Goal: Task Accomplishment & Management: Manage account settings

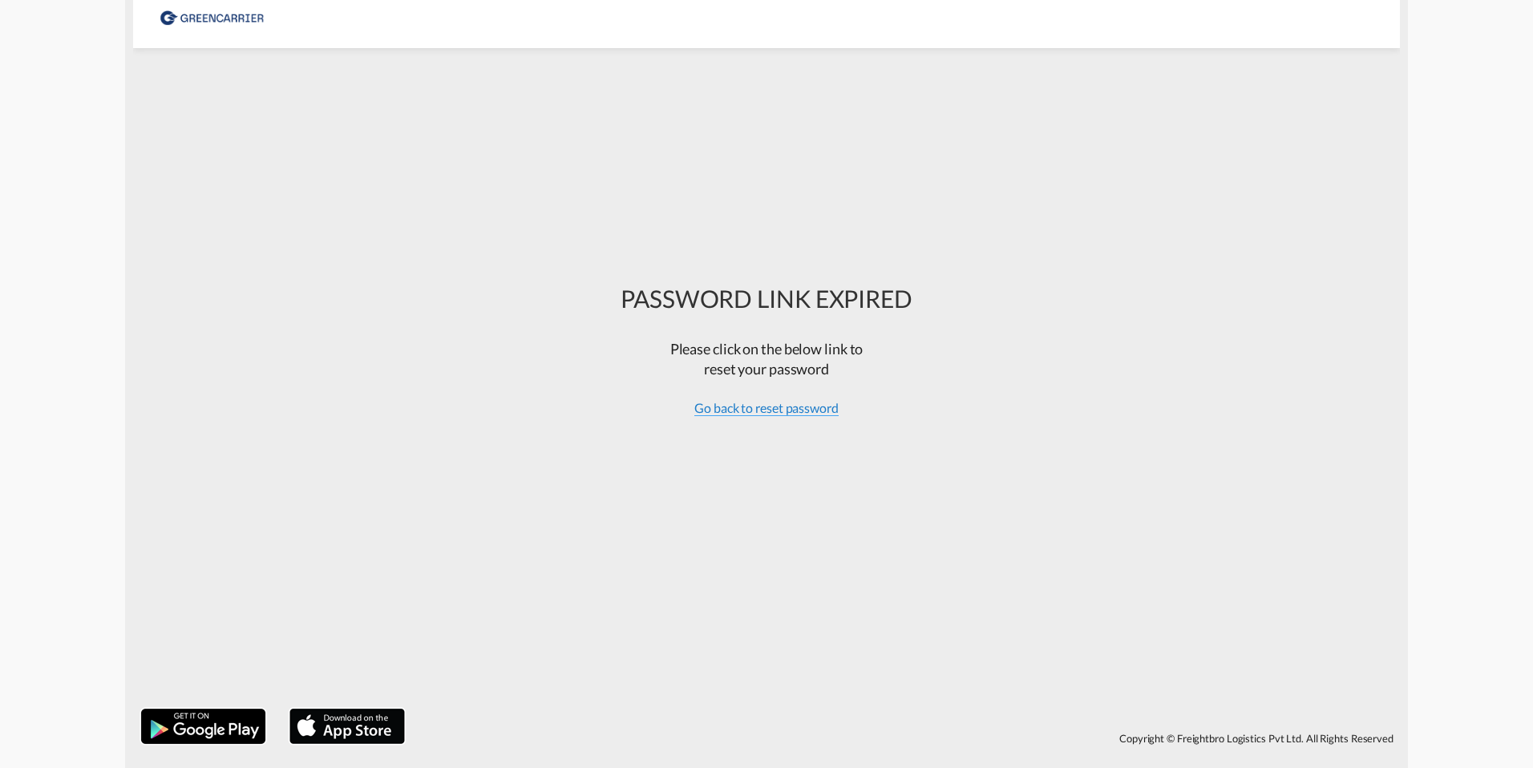
click at [777, 409] on span "Go back to reset password" at bounding box center [766, 408] width 144 height 16
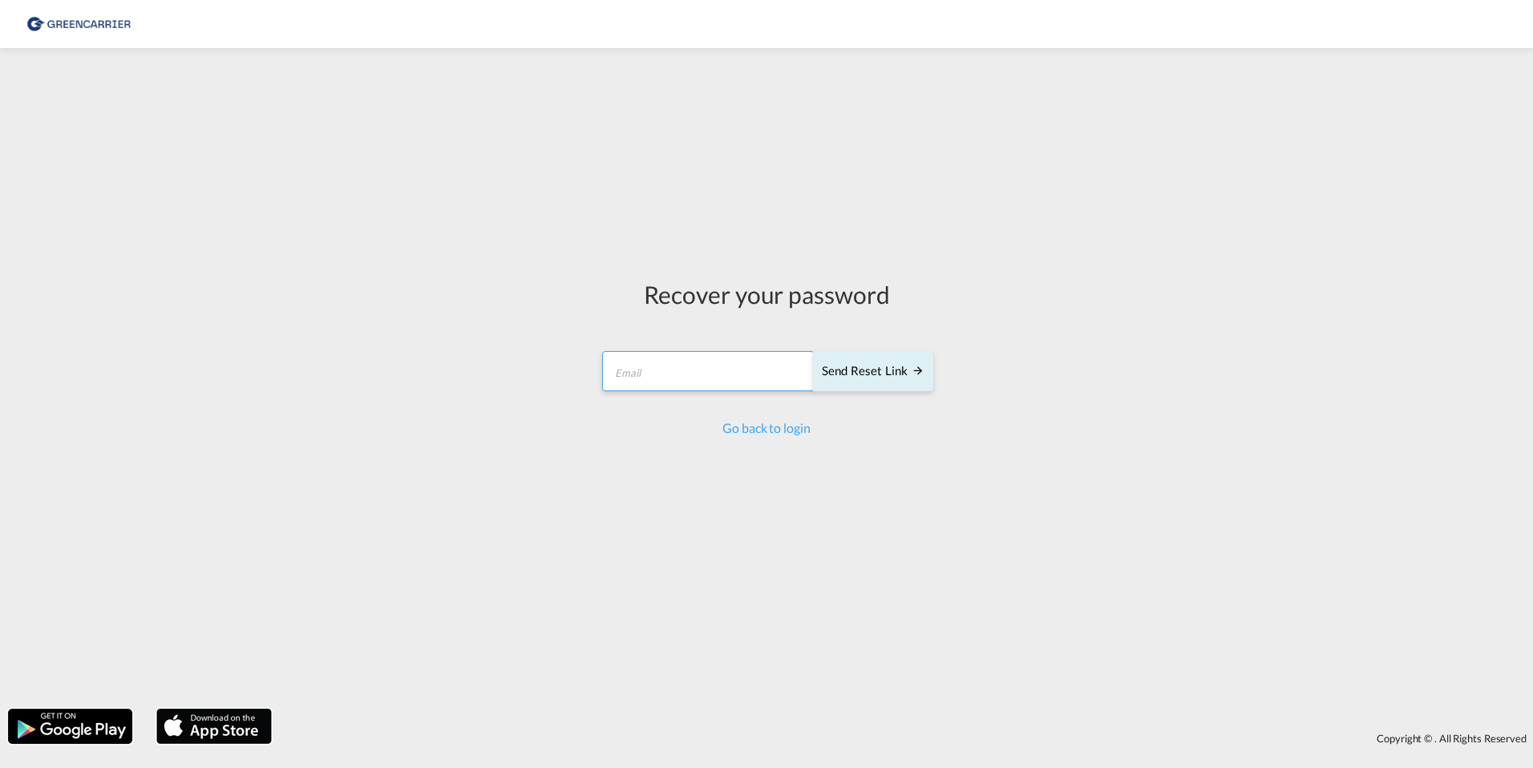
click at [697, 370] on input "email" at bounding box center [708, 371] width 212 height 40
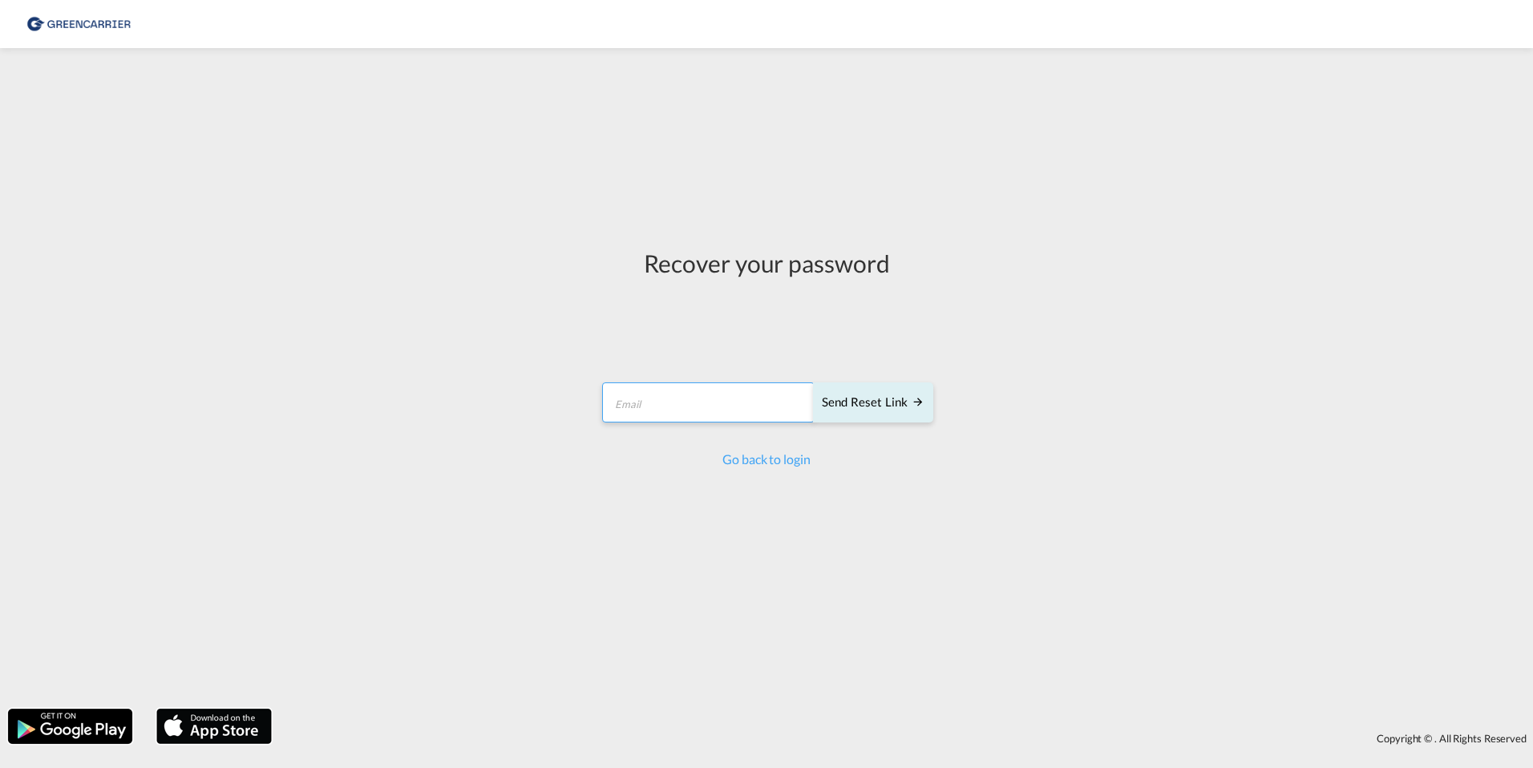
type input "[EMAIL_ADDRESS][DOMAIN_NAME]"
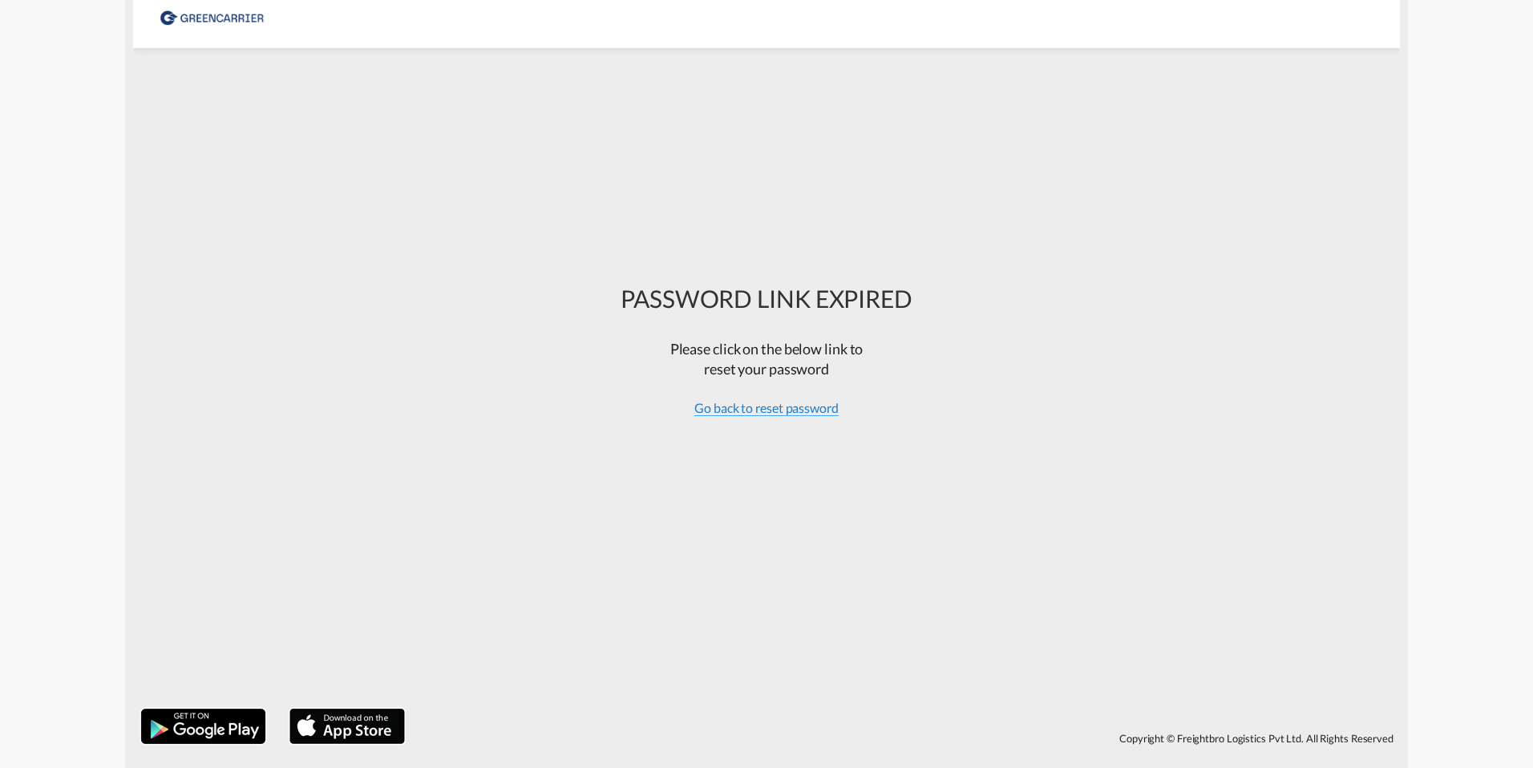
click at [762, 411] on span "Go back to reset password" at bounding box center [766, 408] width 144 height 16
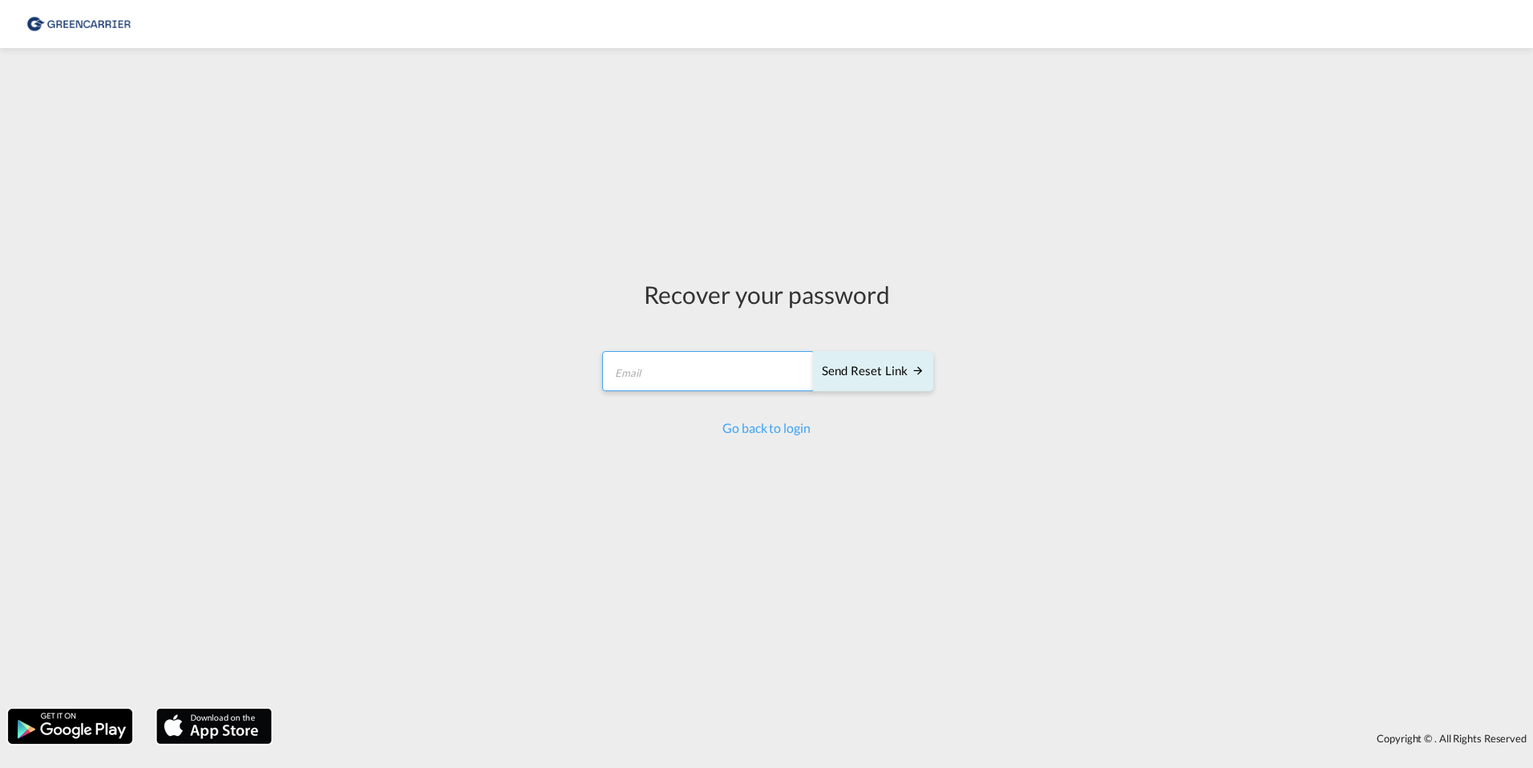
click at [729, 379] on input "email" at bounding box center [708, 371] width 212 height 40
type input "[EMAIL_ADDRESS][DOMAIN_NAME]"
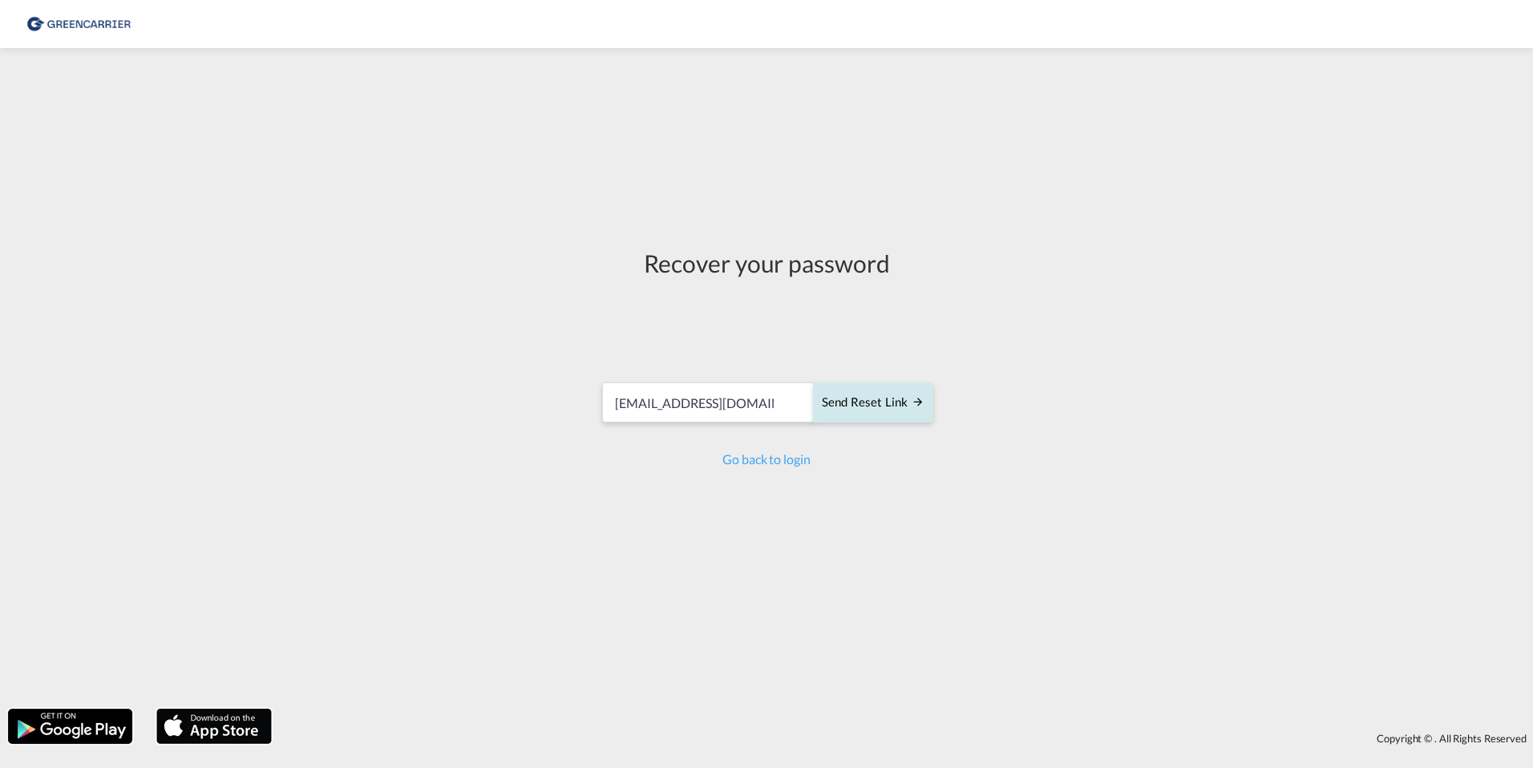
click at [867, 402] on div "Send reset link" at bounding box center [873, 403] width 103 height 18
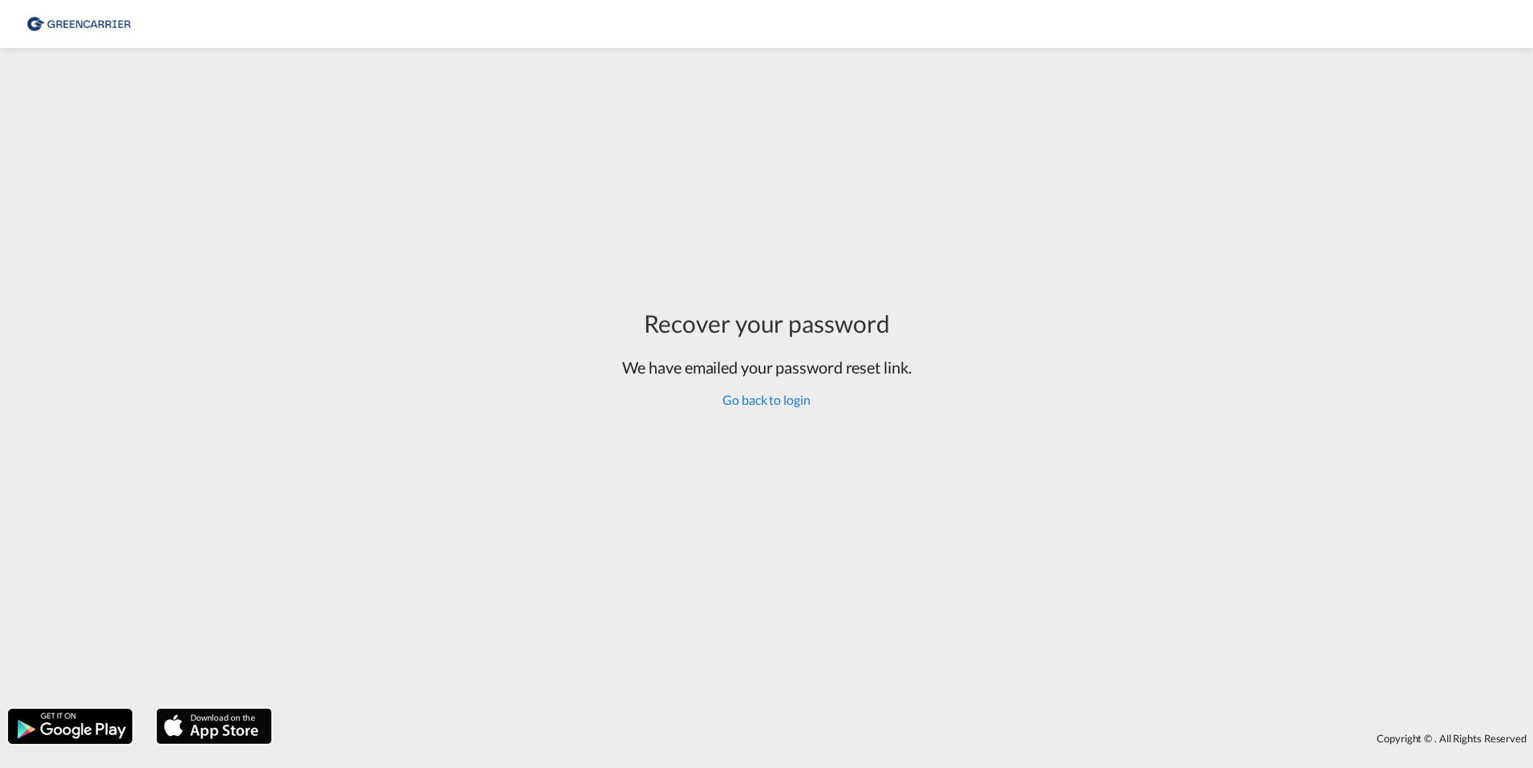
click at [778, 406] on link "Go back to login" at bounding box center [765, 399] width 87 height 15
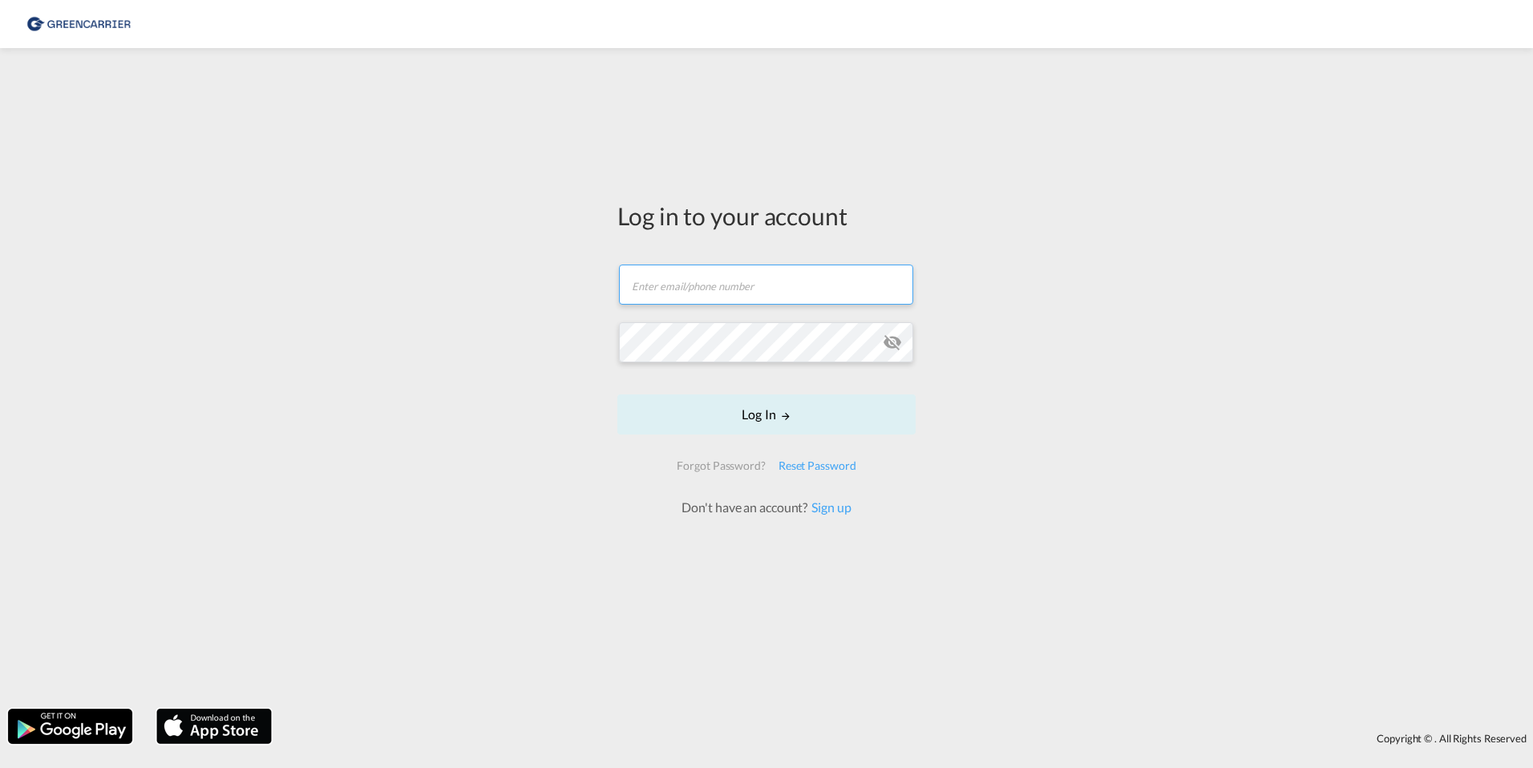
click at [736, 289] on input "text" at bounding box center [766, 285] width 294 height 40
type input "[EMAIL_ADDRESS][DOMAIN_NAME]"
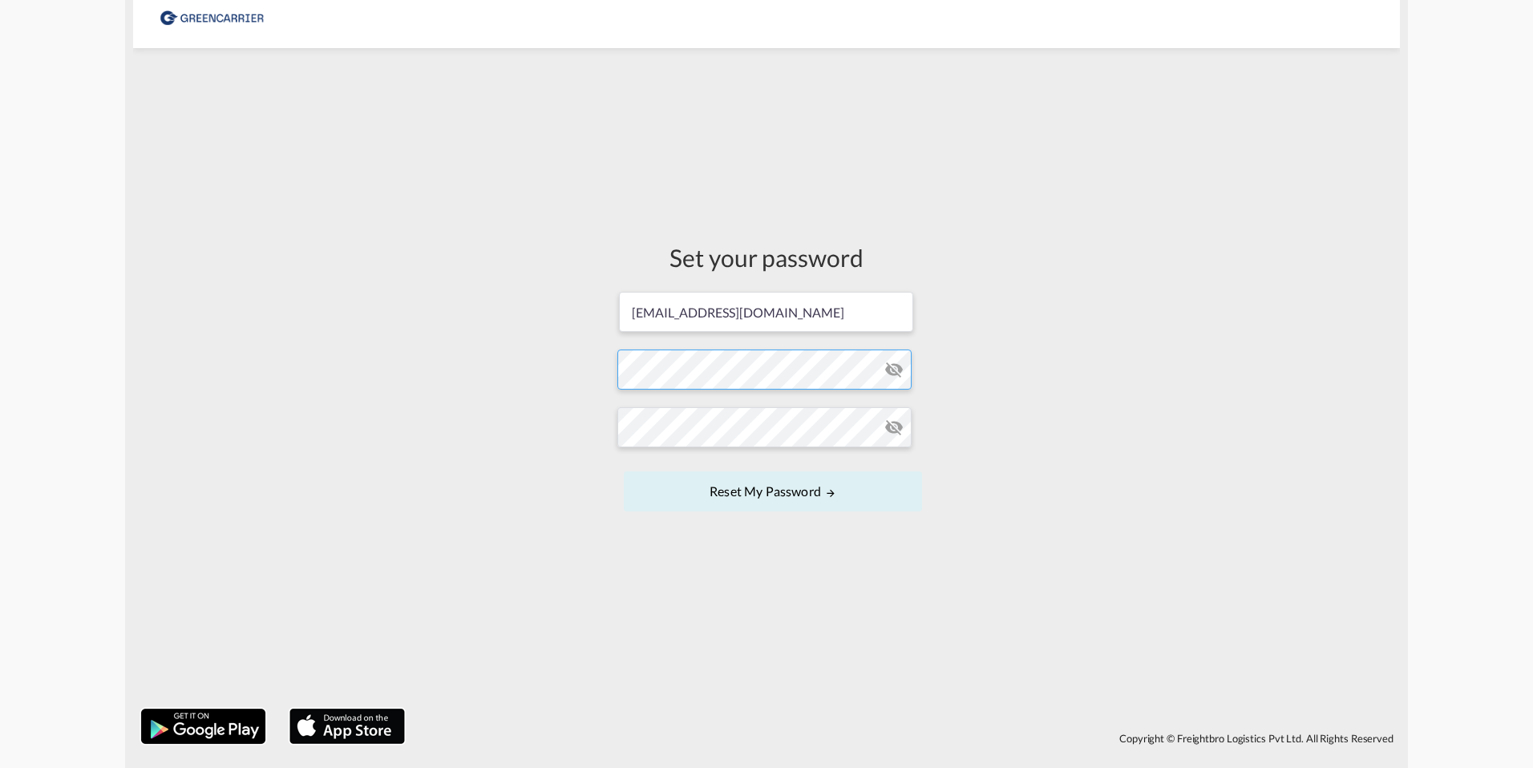
click at [685, 372] on form "[EMAIL_ADDRESS][DOMAIN_NAME] Password must contain the following: A special cha…" at bounding box center [766, 403] width 298 height 226
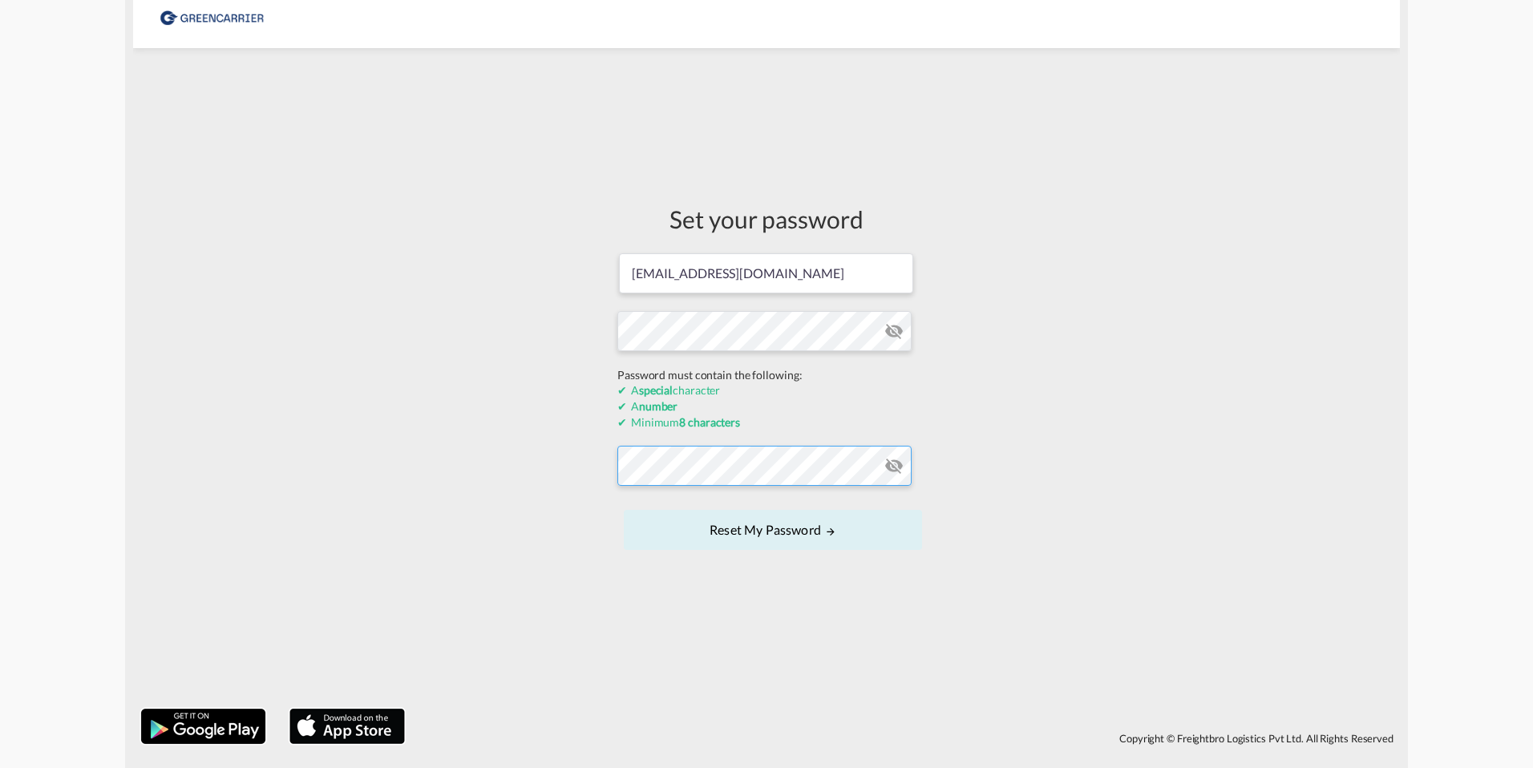
click at [769, 465] on form "[EMAIL_ADDRESS][DOMAIN_NAME] Password must contain the following: A special cha…" at bounding box center [766, 403] width 298 height 303
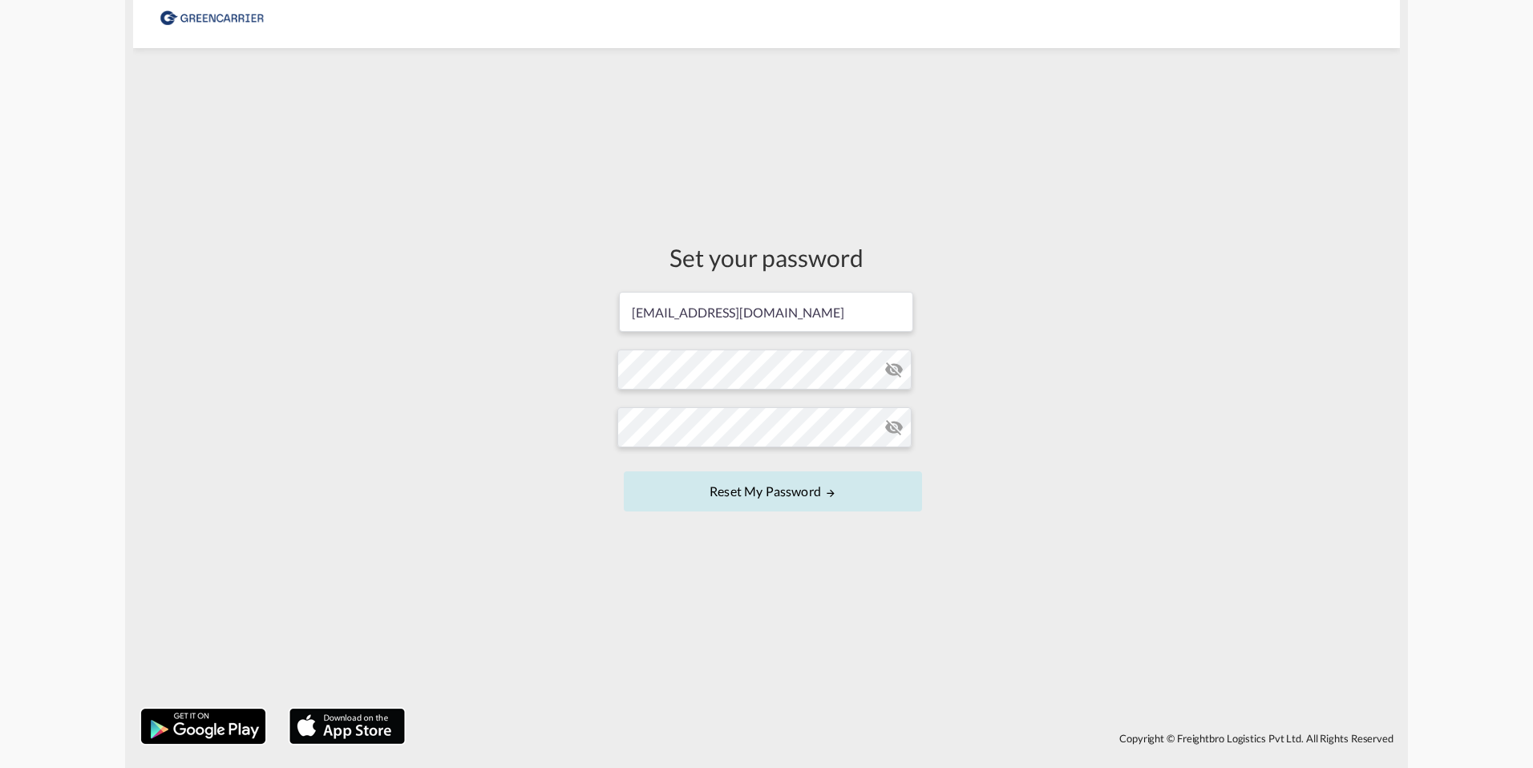
click at [798, 497] on button "Reset my password" at bounding box center [773, 491] width 298 height 40
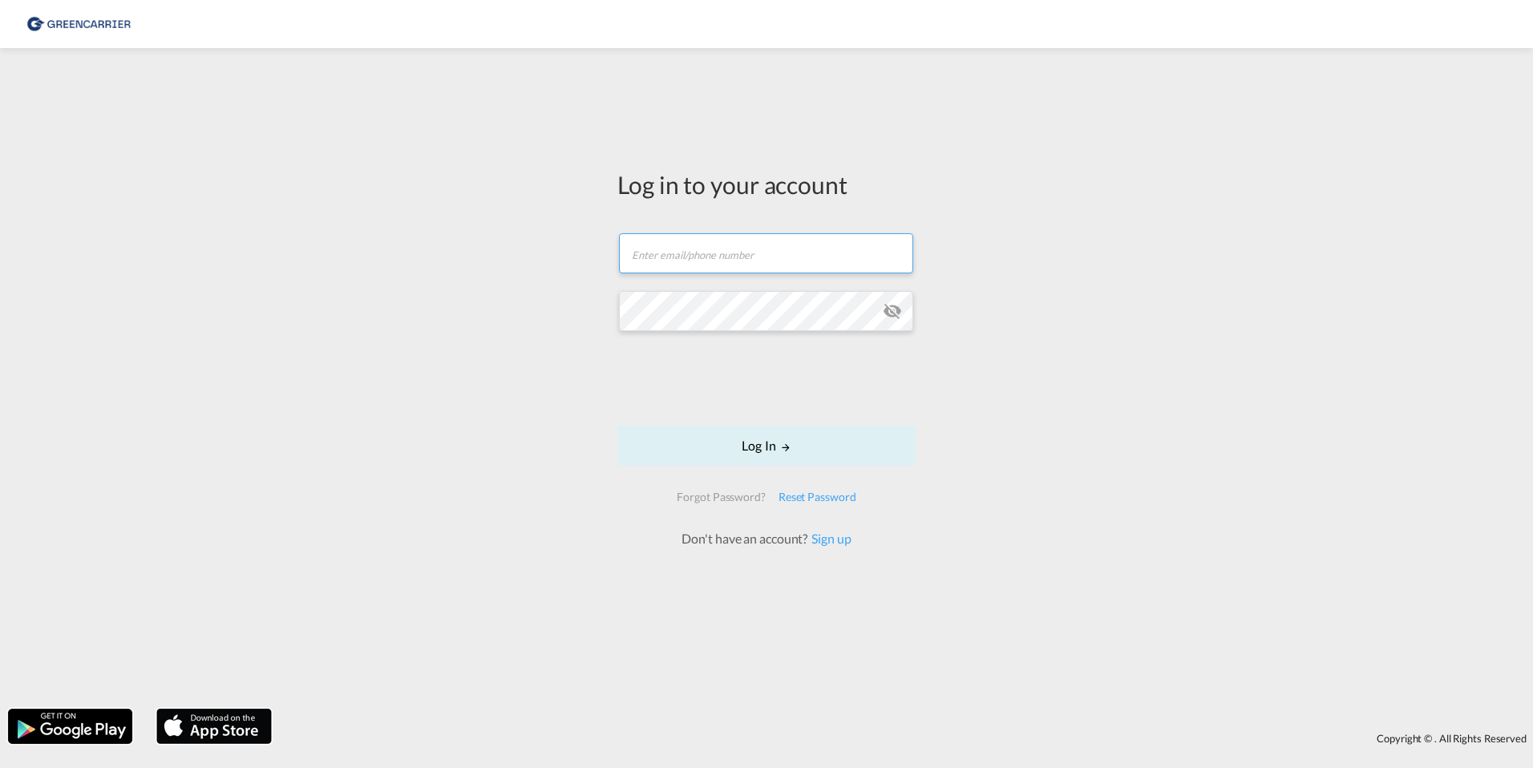
type input "[EMAIL_ADDRESS][DOMAIN_NAME]"
click at [747, 446] on button "Log In" at bounding box center [766, 446] width 298 height 40
